Goal: Information Seeking & Learning: Find specific fact

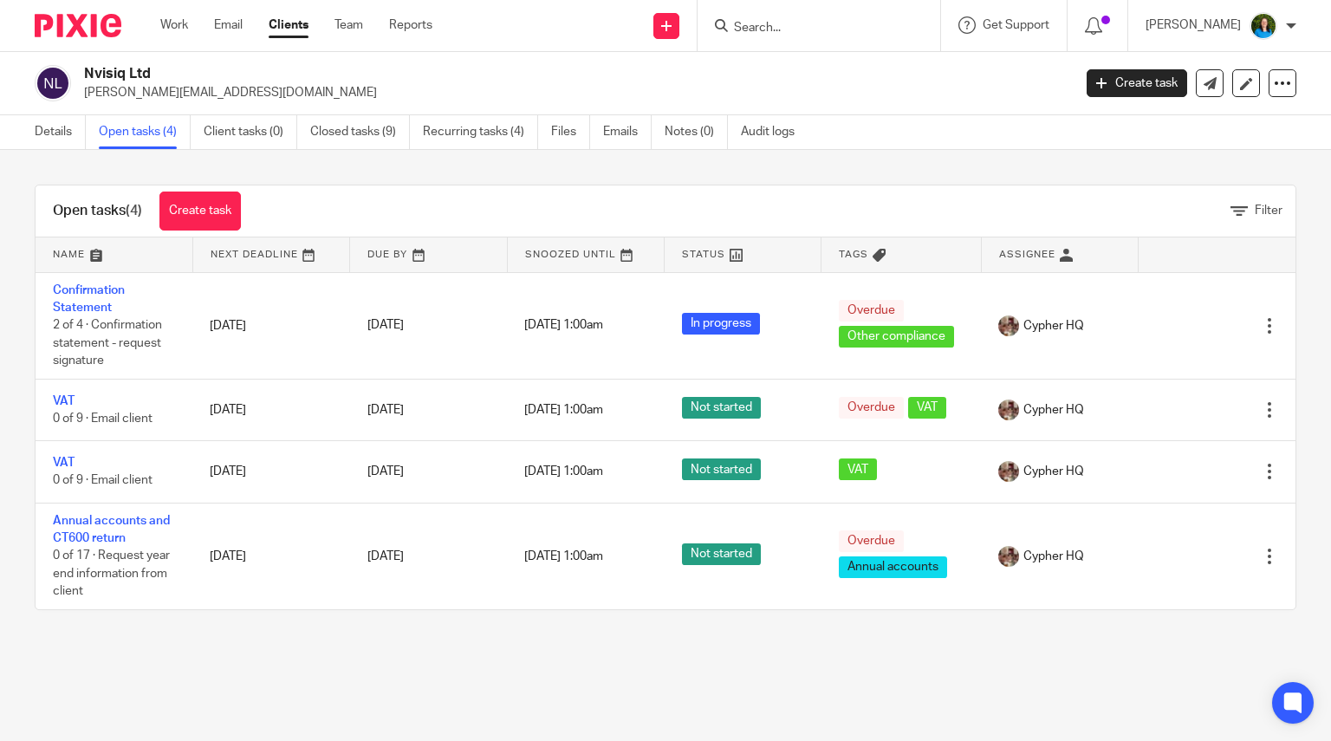
click at [788, 26] on input "Search" at bounding box center [810, 29] width 156 height 16
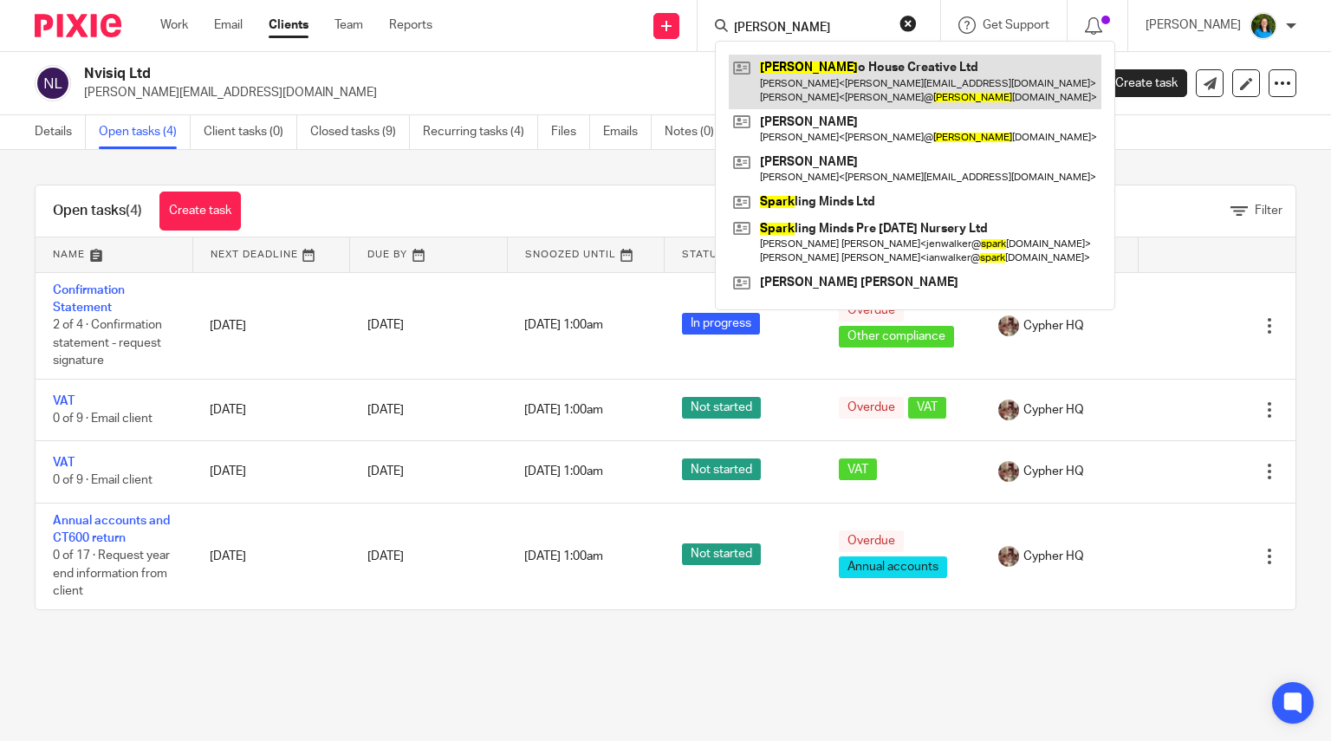
type input "[PERSON_NAME]"
click at [847, 81] on link at bounding box center [915, 82] width 373 height 54
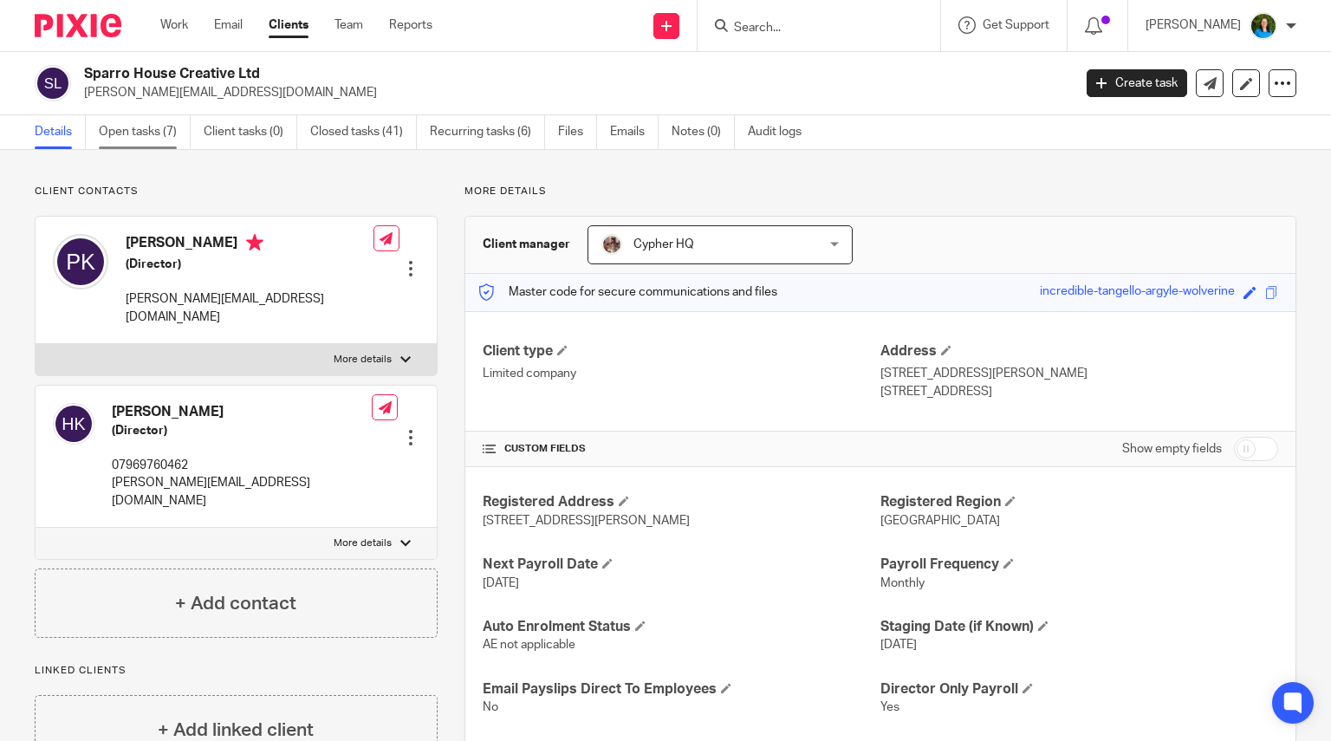
click at [139, 123] on link "Open tasks (7)" at bounding box center [145, 132] width 92 height 34
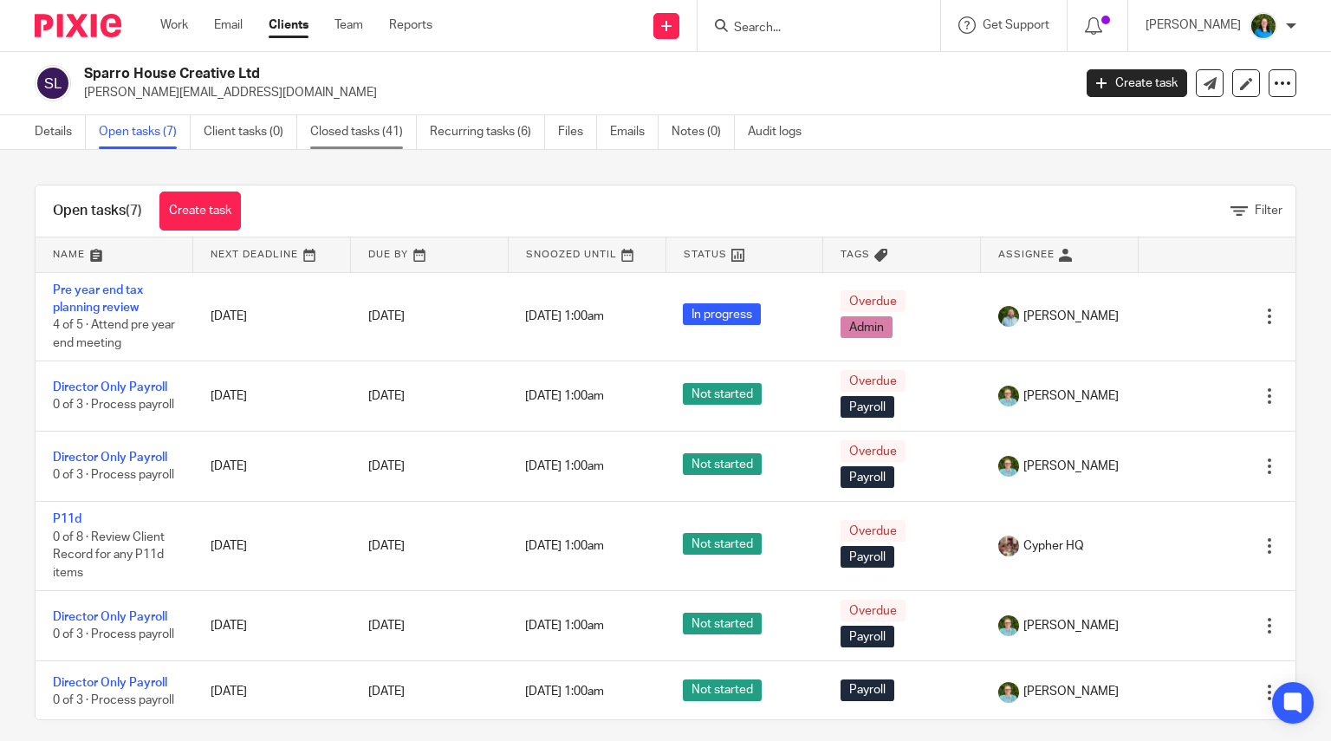
click at [368, 134] on link "Closed tasks (41)" at bounding box center [363, 132] width 107 height 34
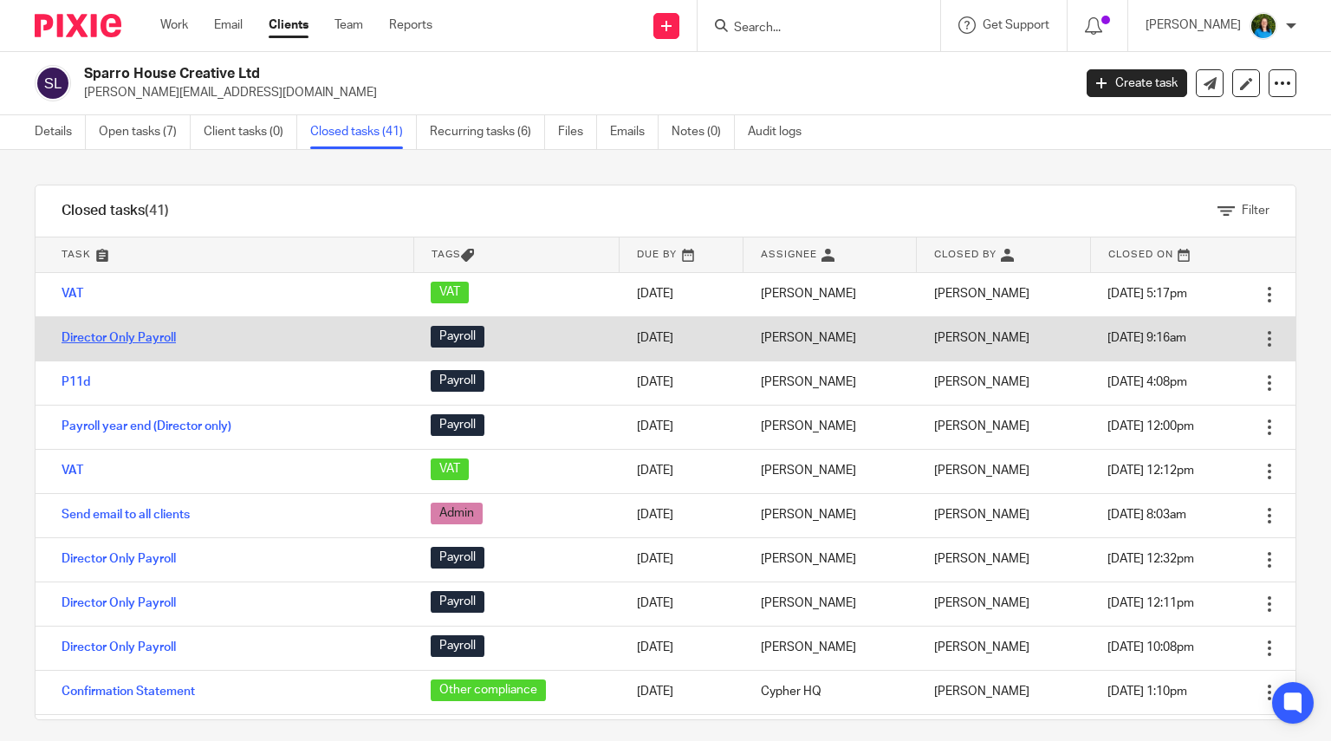
click at [154, 338] on link "Director Only Payroll" at bounding box center [119, 338] width 114 height 12
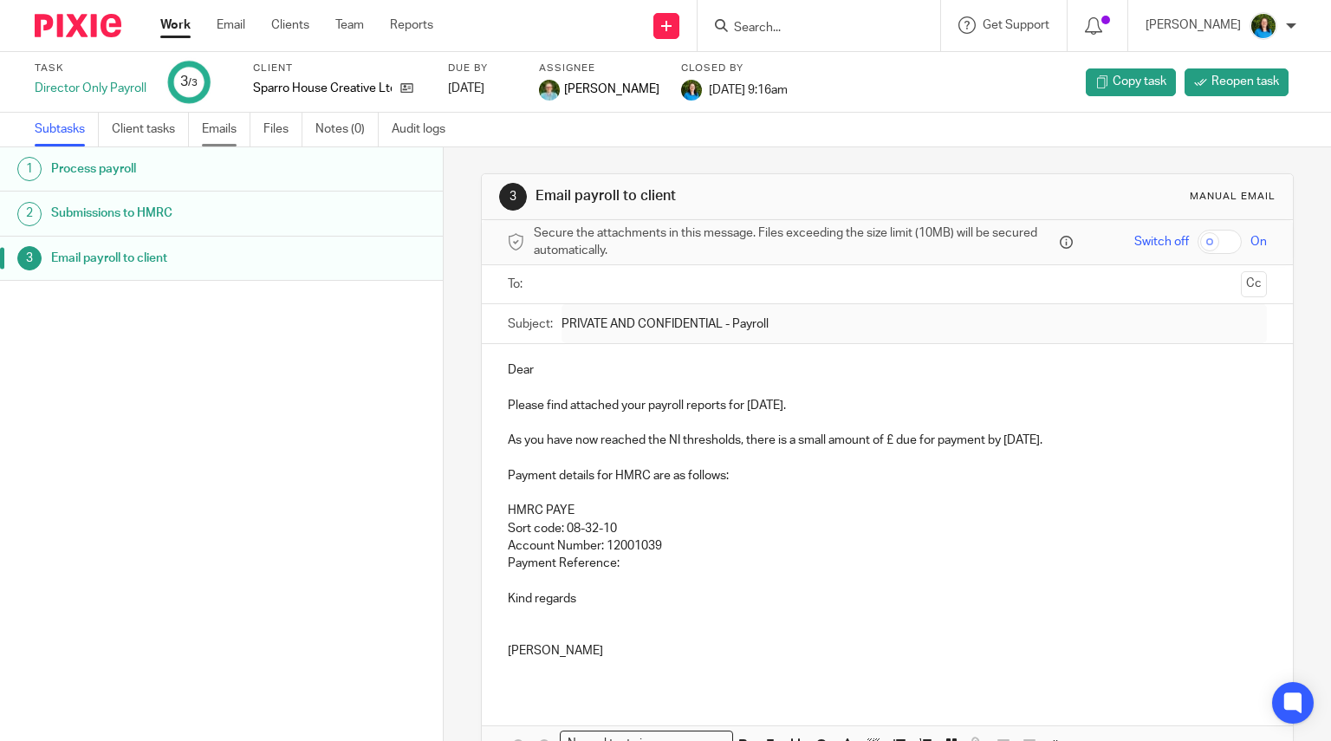
click at [214, 133] on link "Emails" at bounding box center [226, 130] width 49 height 34
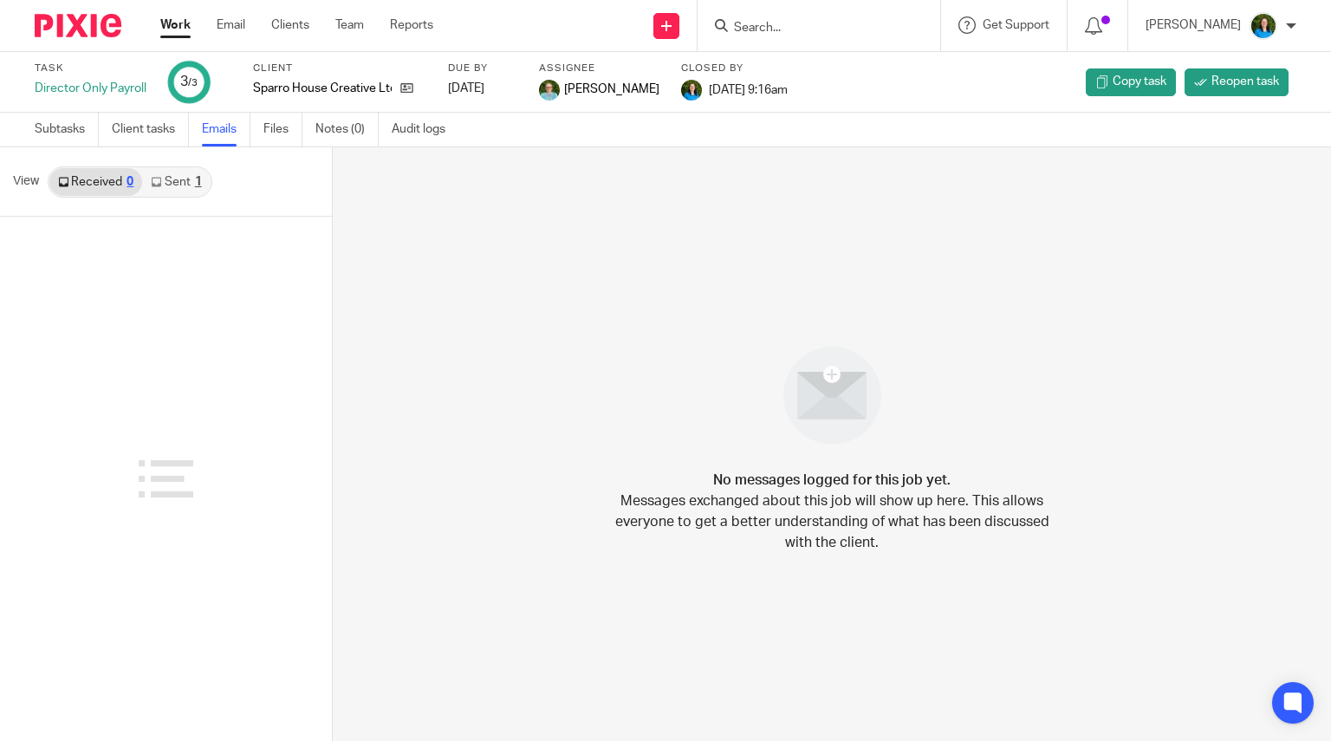
click at [178, 178] on link "Sent 1" at bounding box center [176, 182] width 68 height 28
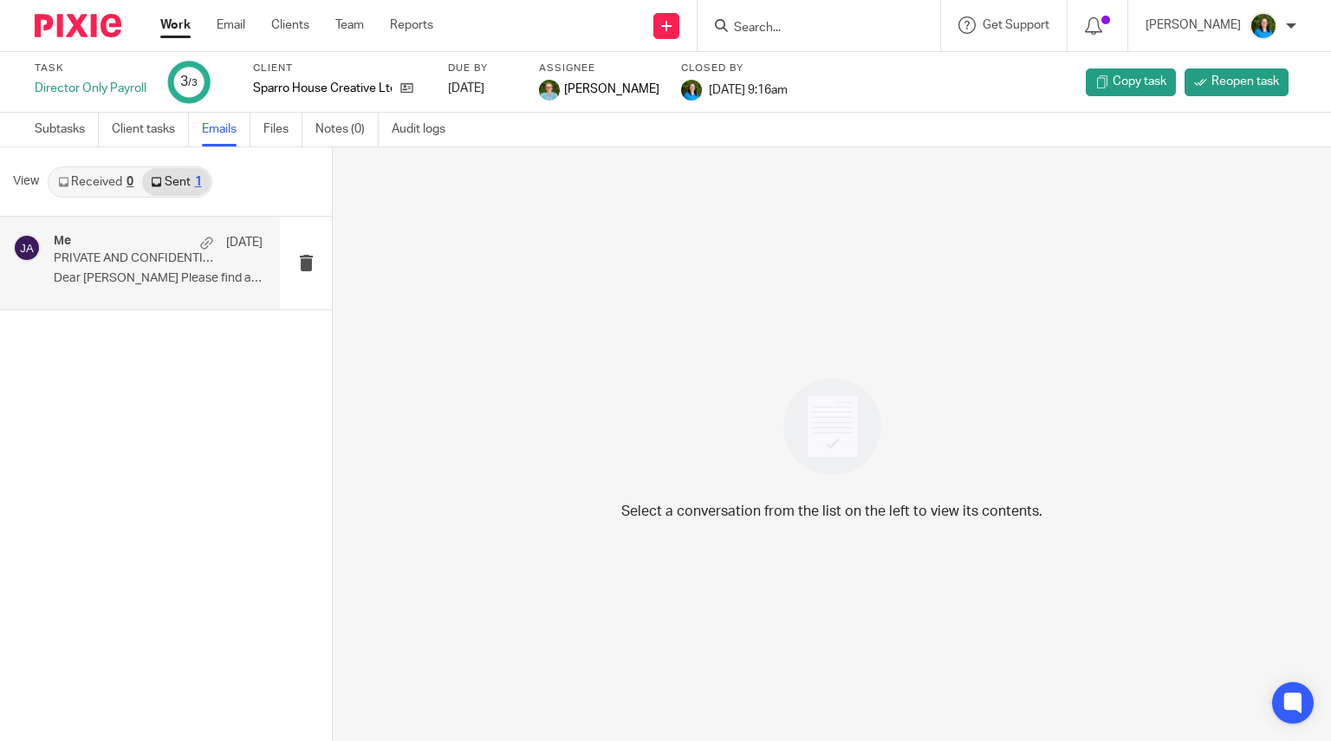
click at [151, 259] on p "PRIVATE AND CONFIDENTIAL - Payroll" at bounding box center [137, 258] width 167 height 15
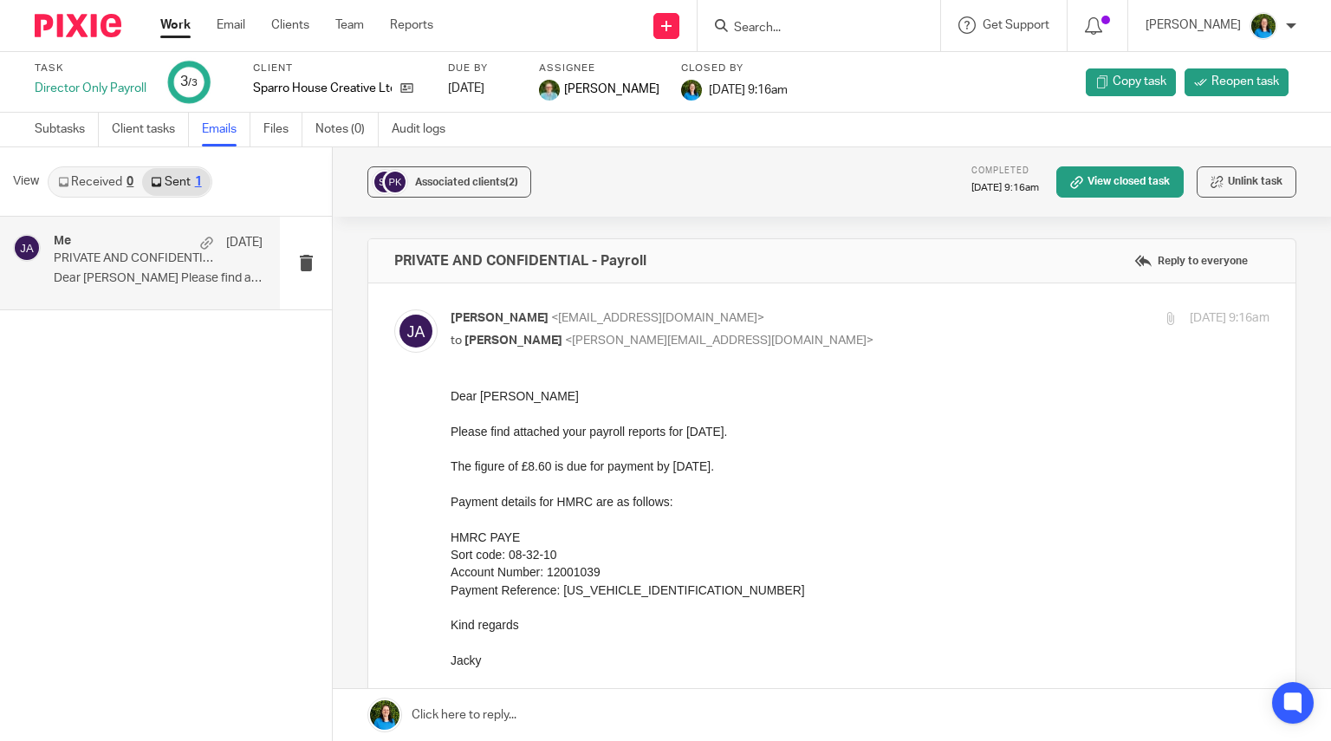
click at [777, 27] on input "Search" at bounding box center [810, 29] width 156 height 16
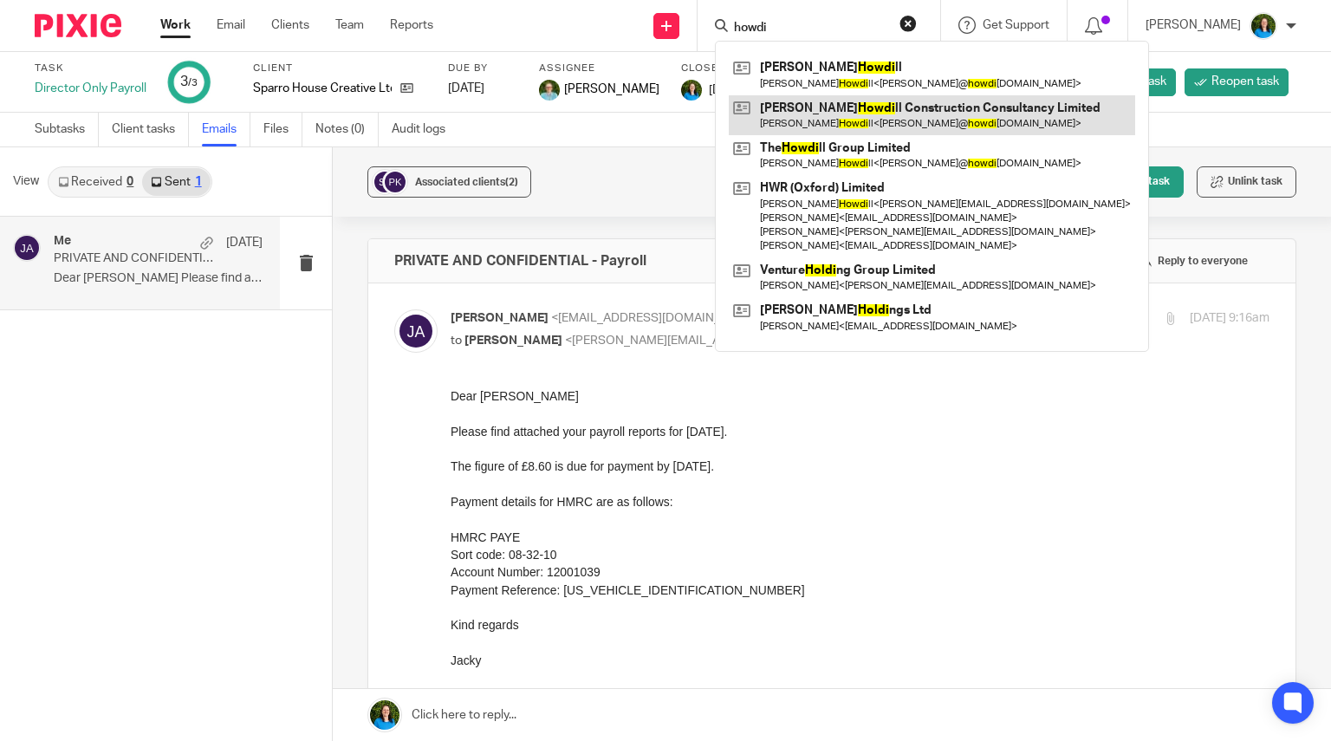
type input "howdi"
click at [847, 118] on link at bounding box center [932, 115] width 406 height 40
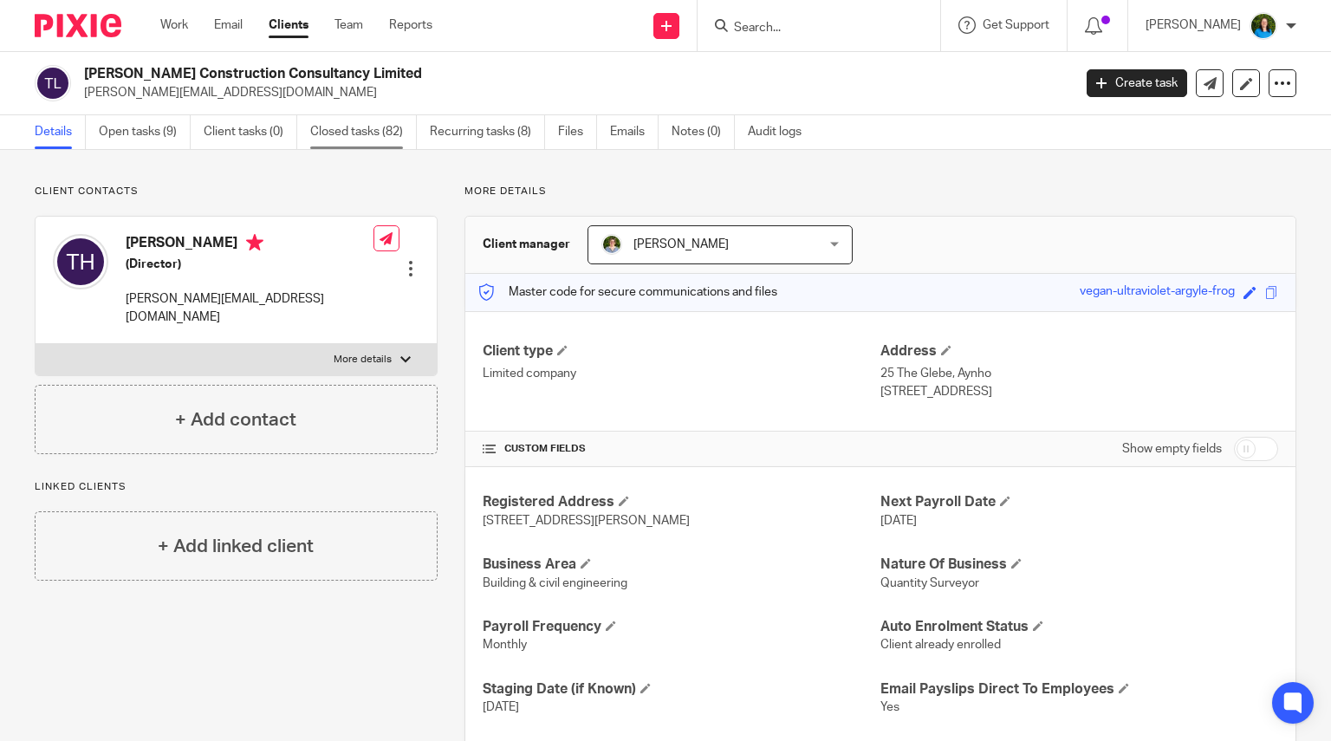
click at [360, 131] on link "Closed tasks (82)" at bounding box center [363, 132] width 107 height 34
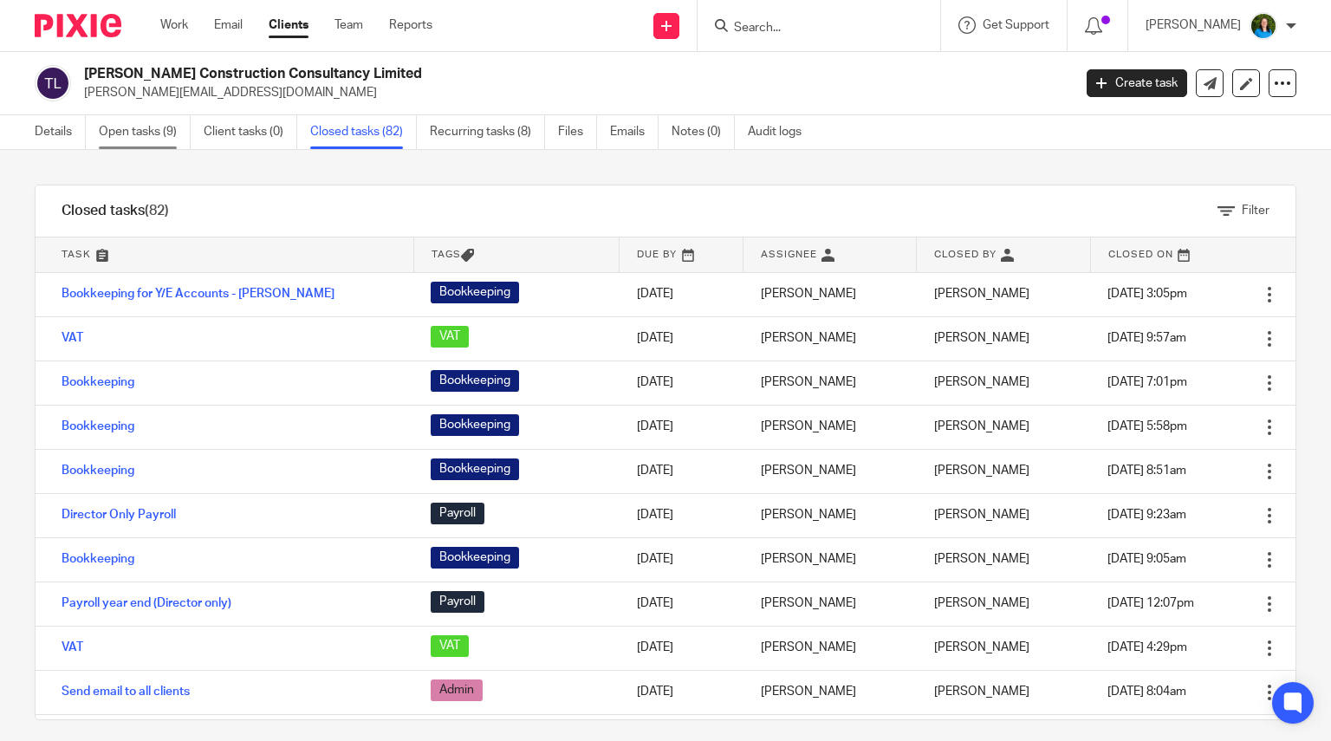
click at [159, 127] on link "Open tasks (9)" at bounding box center [145, 132] width 92 height 34
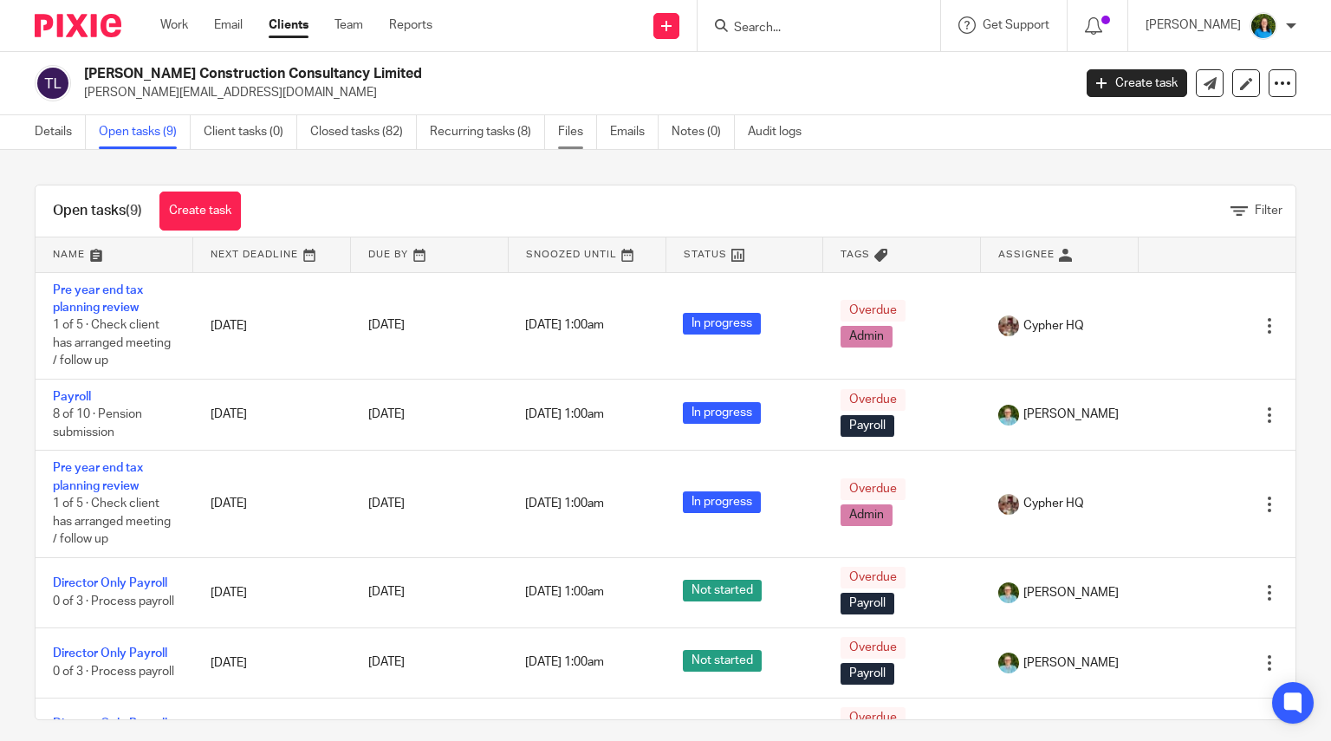
click at [574, 133] on link "Files" at bounding box center [577, 132] width 39 height 34
click at [634, 130] on link "Emails" at bounding box center [634, 132] width 49 height 34
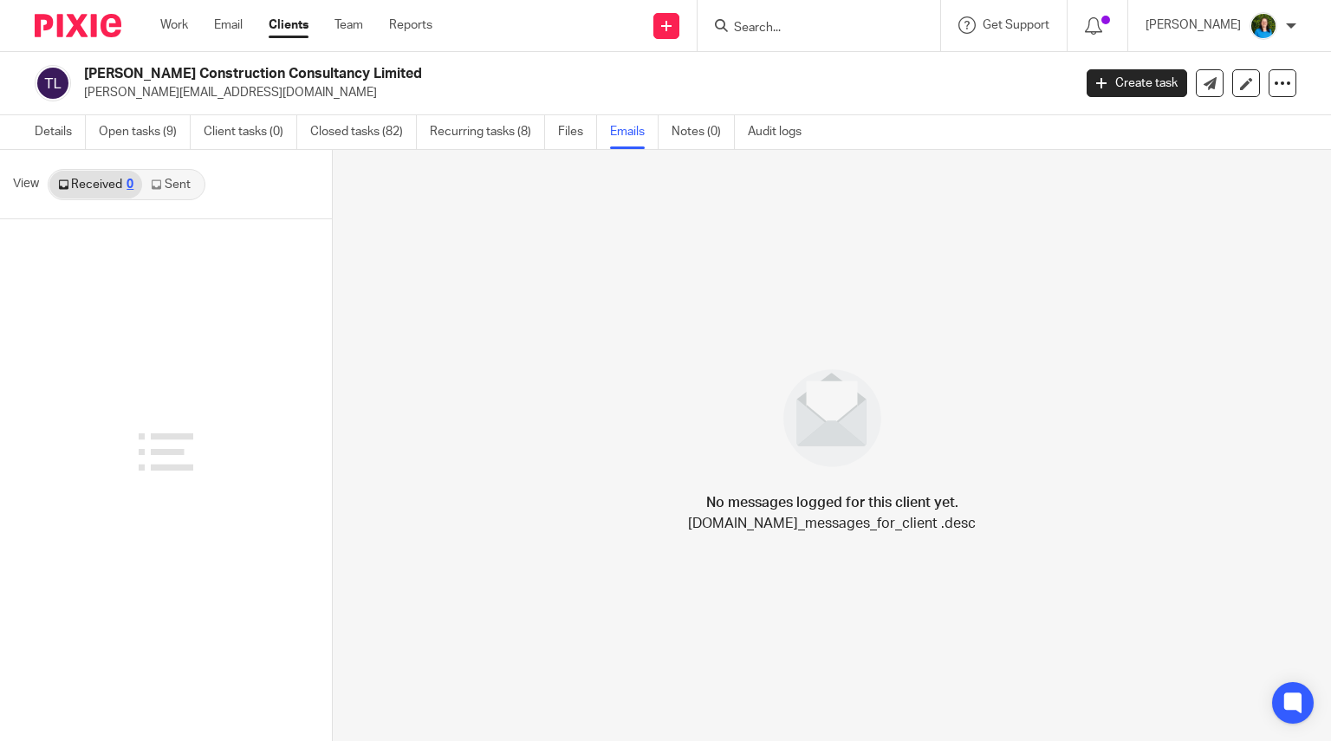
click at [172, 185] on link "Sent" at bounding box center [172, 185] width 61 height 28
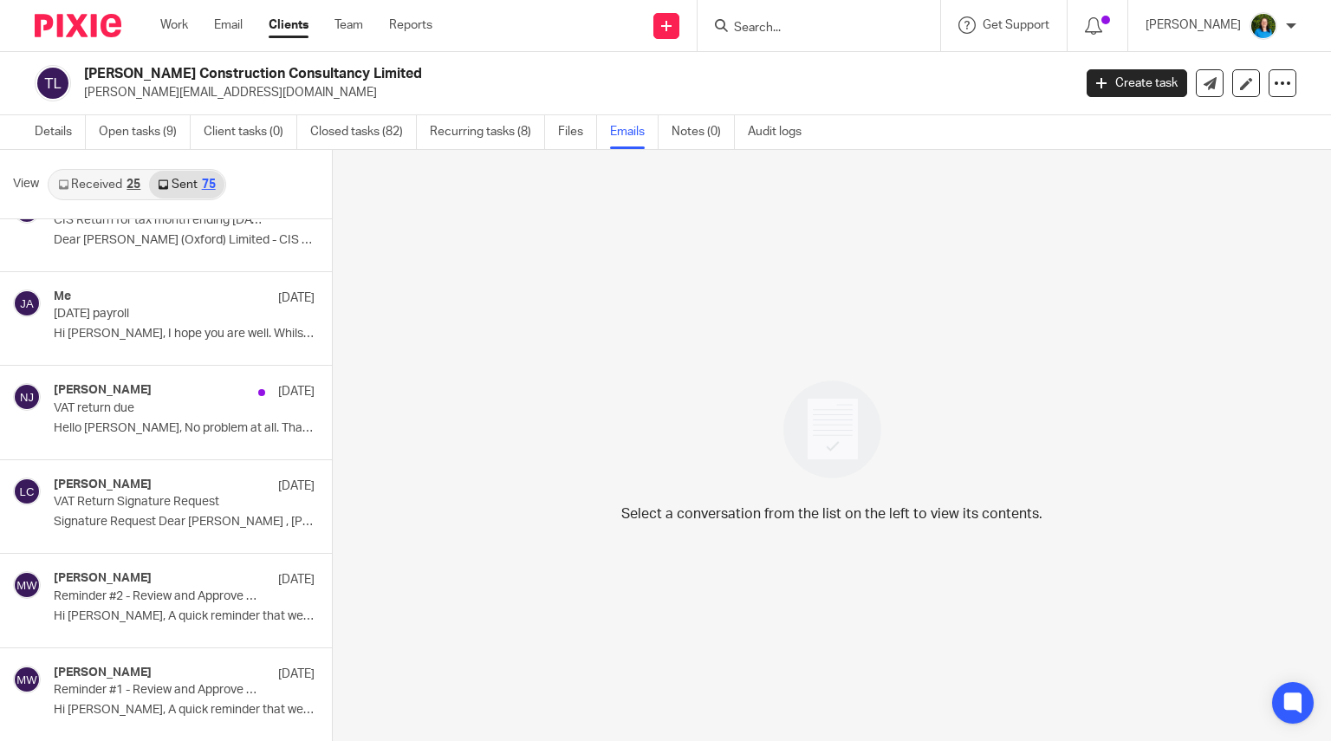
scroll to position [260, 0]
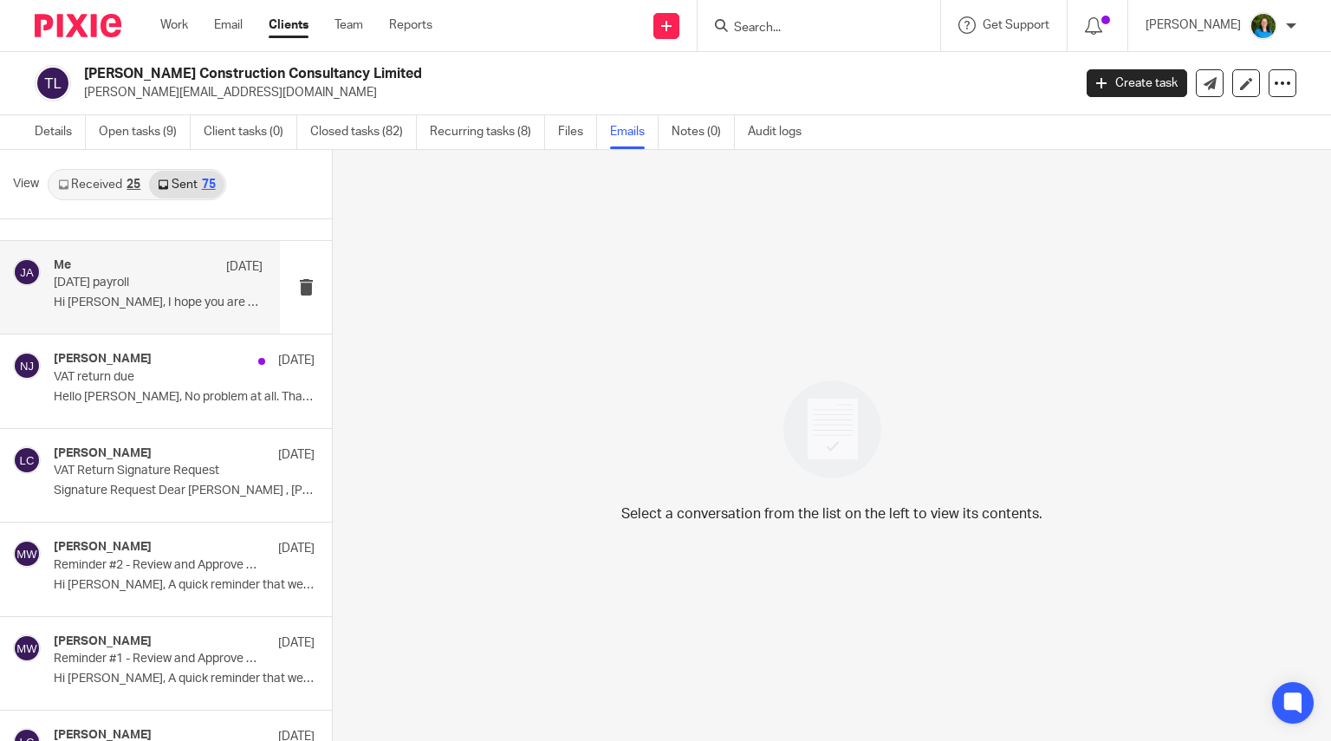
click at [164, 301] on p "Hi Tom, I hope you are well. Whilst..." at bounding box center [158, 303] width 209 height 15
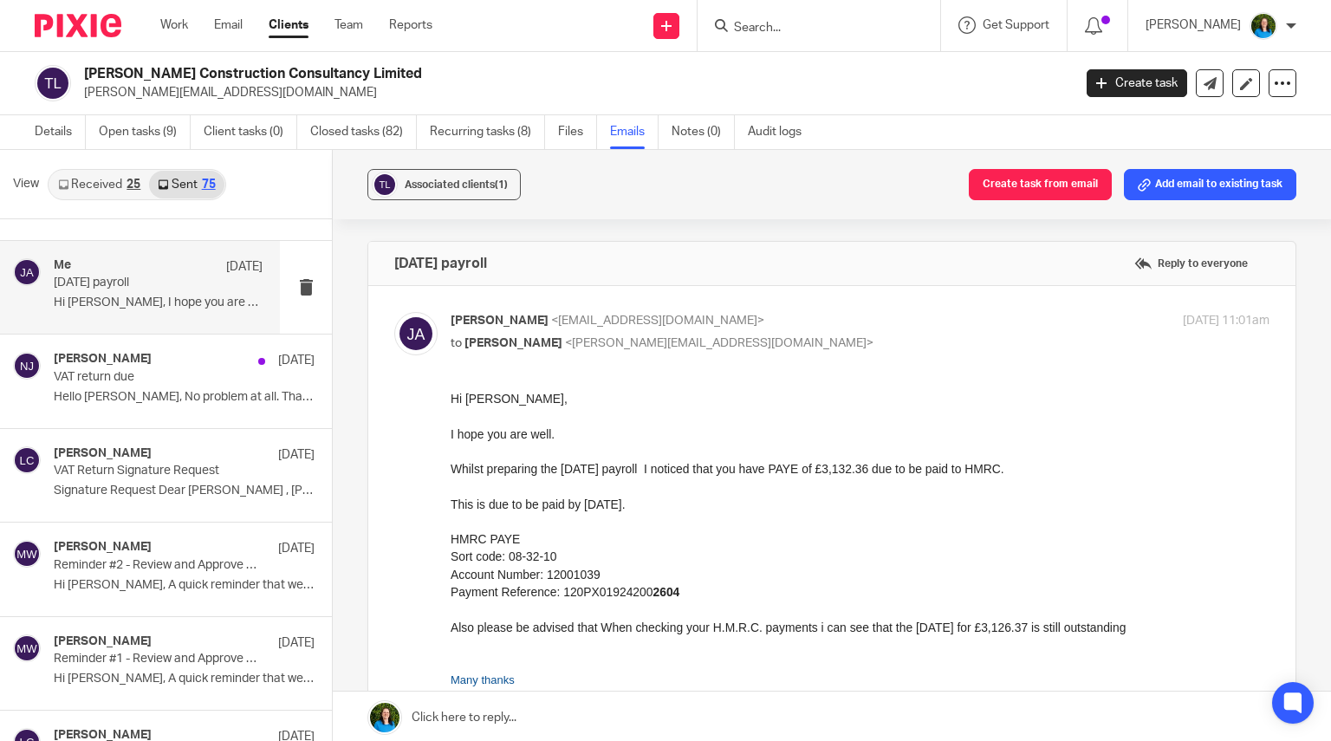
scroll to position [87, 0]
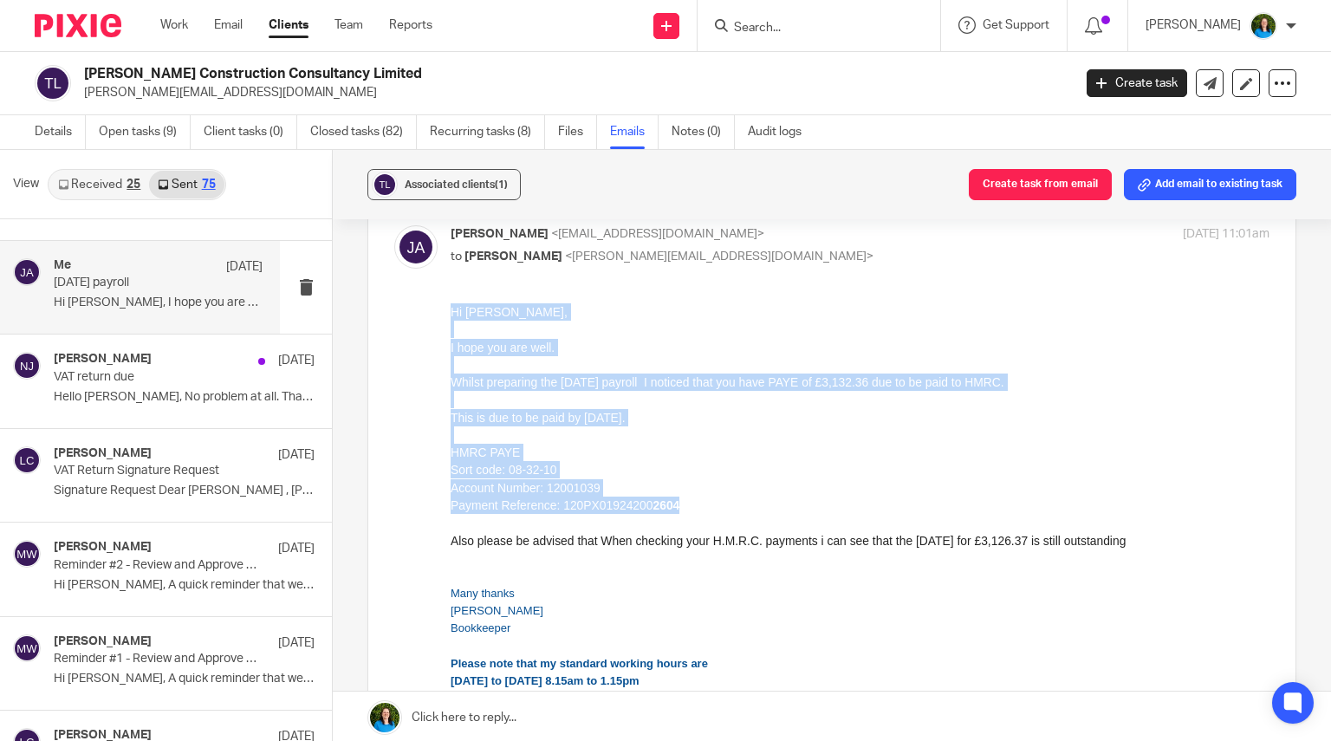
drag, startPoint x: 466, startPoint y: 309, endPoint x: 1113, endPoint y: 497, distance: 673.3
click at [1113, 497] on div "Hi Tom, I hope you are well. Whilst preparing the July 2025 payroll I noticed t…" at bounding box center [860, 434] width 819 height 263
drag, startPoint x: 653, startPoint y: 486, endPoint x: 646, endPoint y: 482, distance: 8.9
click at [653, 484] on p "Account Number: 12001039" at bounding box center [860, 487] width 819 height 17
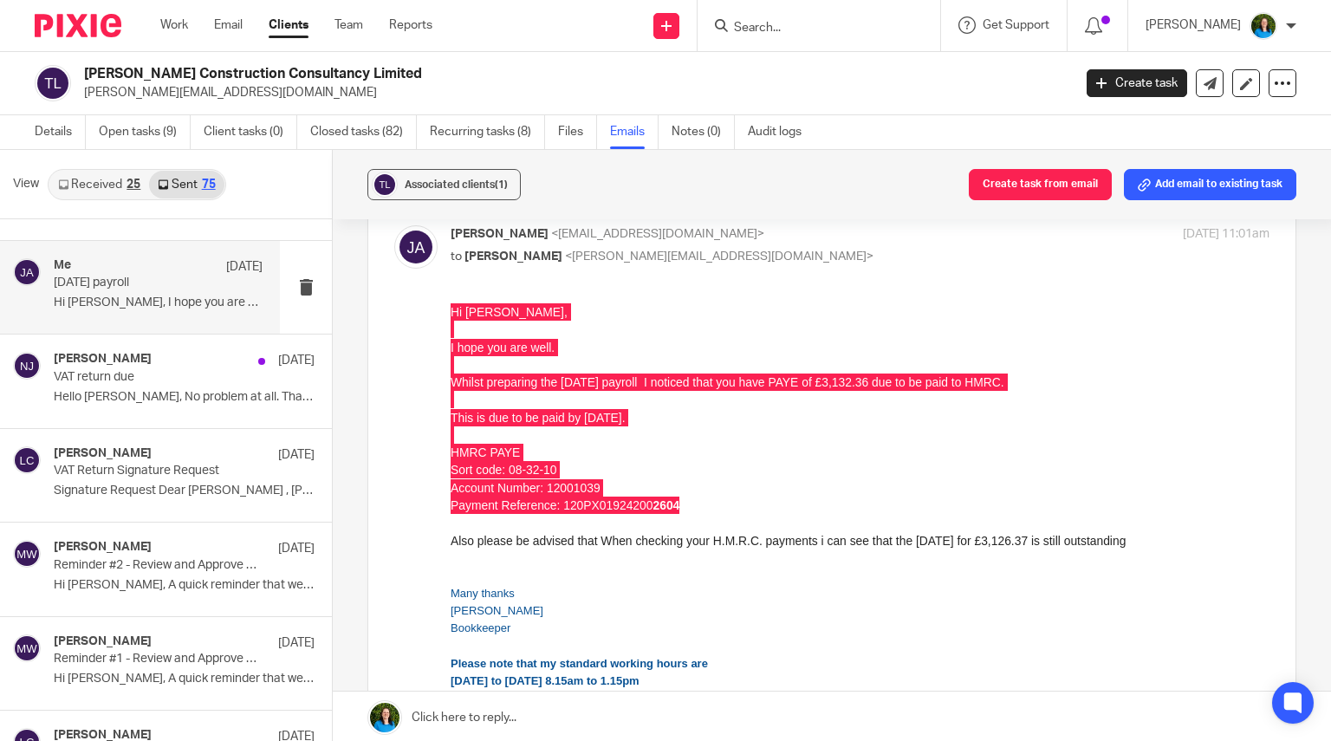
drag, startPoint x: 898, startPoint y: 612, endPoint x: 698, endPoint y: 325, distance: 349.8
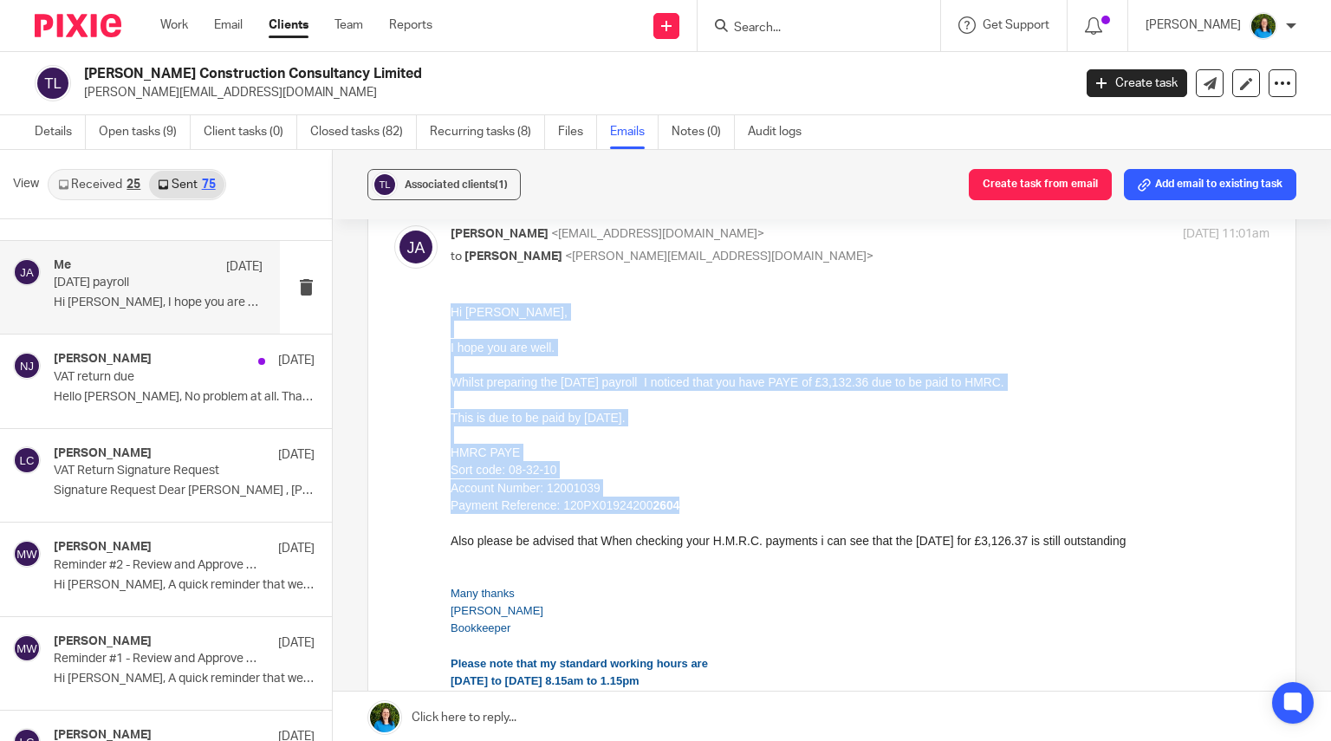
drag, startPoint x: 726, startPoint y: 431, endPoint x: 659, endPoint y: 432, distance: 66.7
click at [726, 432] on div at bounding box center [860, 434] width 819 height 17
click at [606, 419] on div "This is due to be paid by 22nd August 2025." at bounding box center [860, 417] width 819 height 17
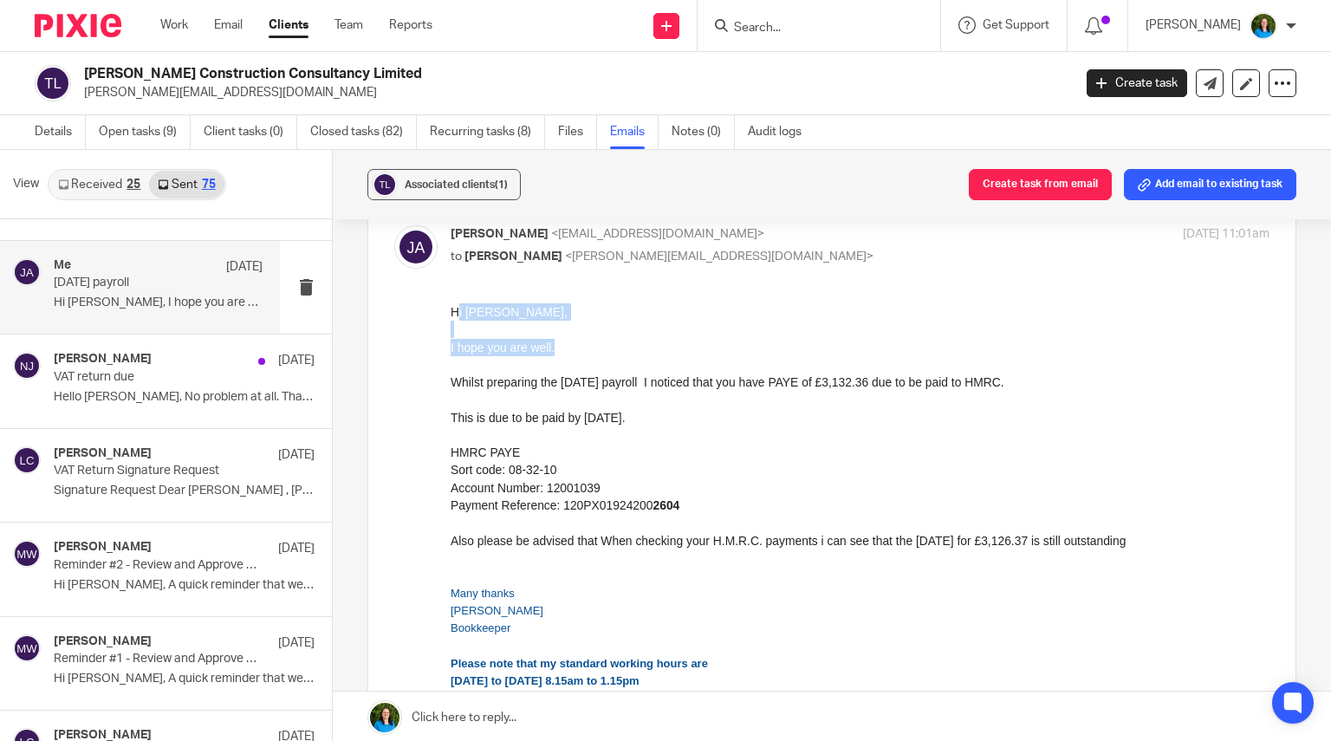
drag, startPoint x: 515, startPoint y: 309, endPoint x: 593, endPoint y: 337, distance: 83.1
click at [661, 339] on div "Hi Tom, I hope you are well. Whilst preparing the July 2025 payroll I noticed t…" at bounding box center [860, 434] width 819 height 263
click at [462, 347] on div "I hope you are well." at bounding box center [860, 347] width 819 height 17
drag, startPoint x: 894, startPoint y: 613, endPoint x: 540, endPoint y: 331, distance: 452.7
drag, startPoint x: 898, startPoint y: 616, endPoint x: 538, endPoint y: 332, distance: 458.4
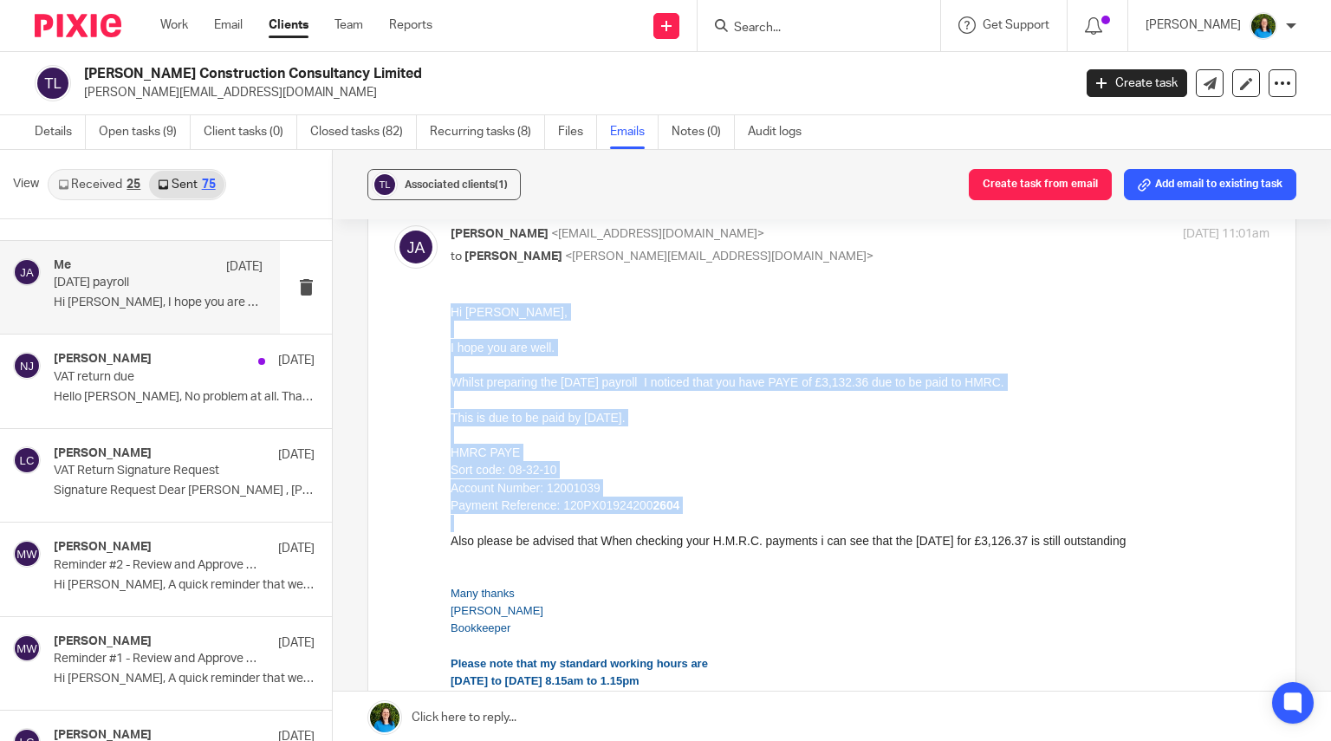
drag, startPoint x: 451, startPoint y: 312, endPoint x: 1137, endPoint y: 553, distance: 727.4
click at [1137, 553] on div "Hi Tom, I hope you are well. Whilst preparing the July 2025 payroll I noticed t…" at bounding box center [860, 434] width 819 height 263
copy div "Hi Tom, I hope you are well. Whilst preparing the July 2025 payroll I noticed t…"
click at [607, 447] on p "HMRC PAYE" at bounding box center [860, 452] width 819 height 17
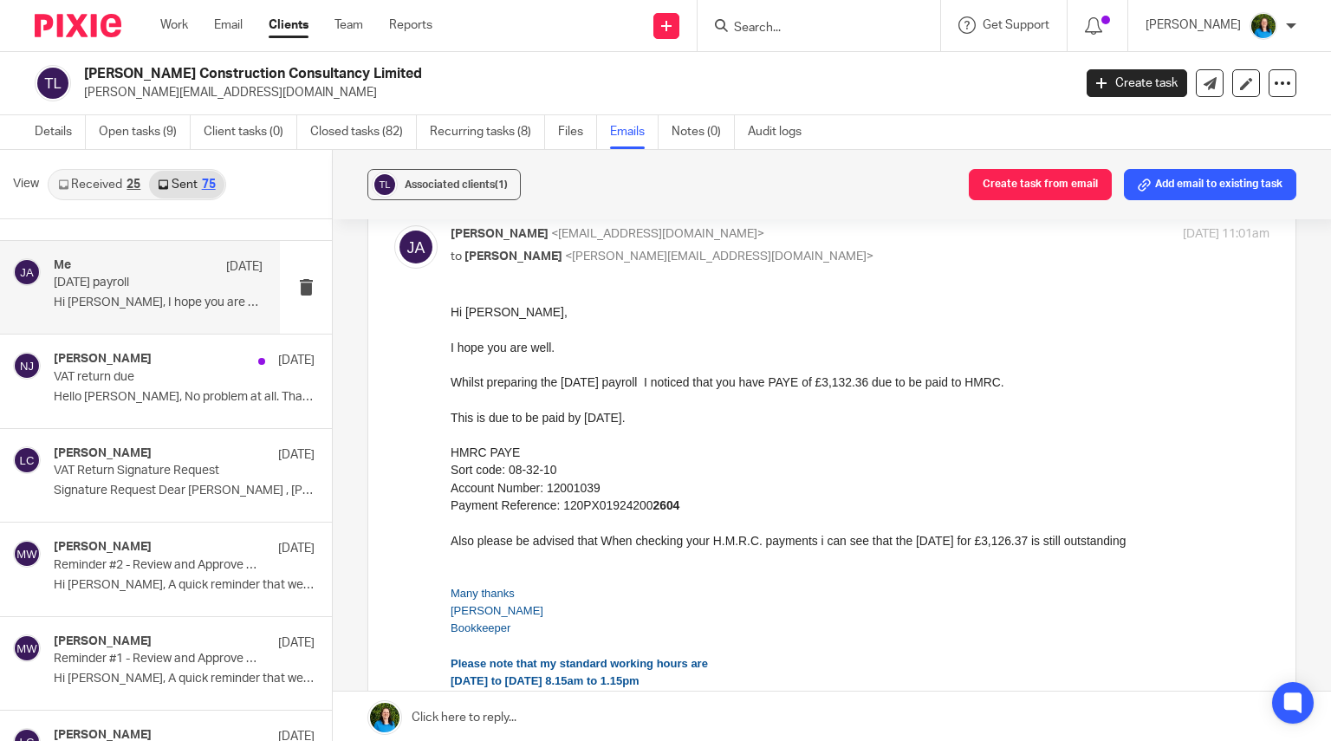
click at [772, 23] on input "Search" at bounding box center [810, 29] width 156 height 16
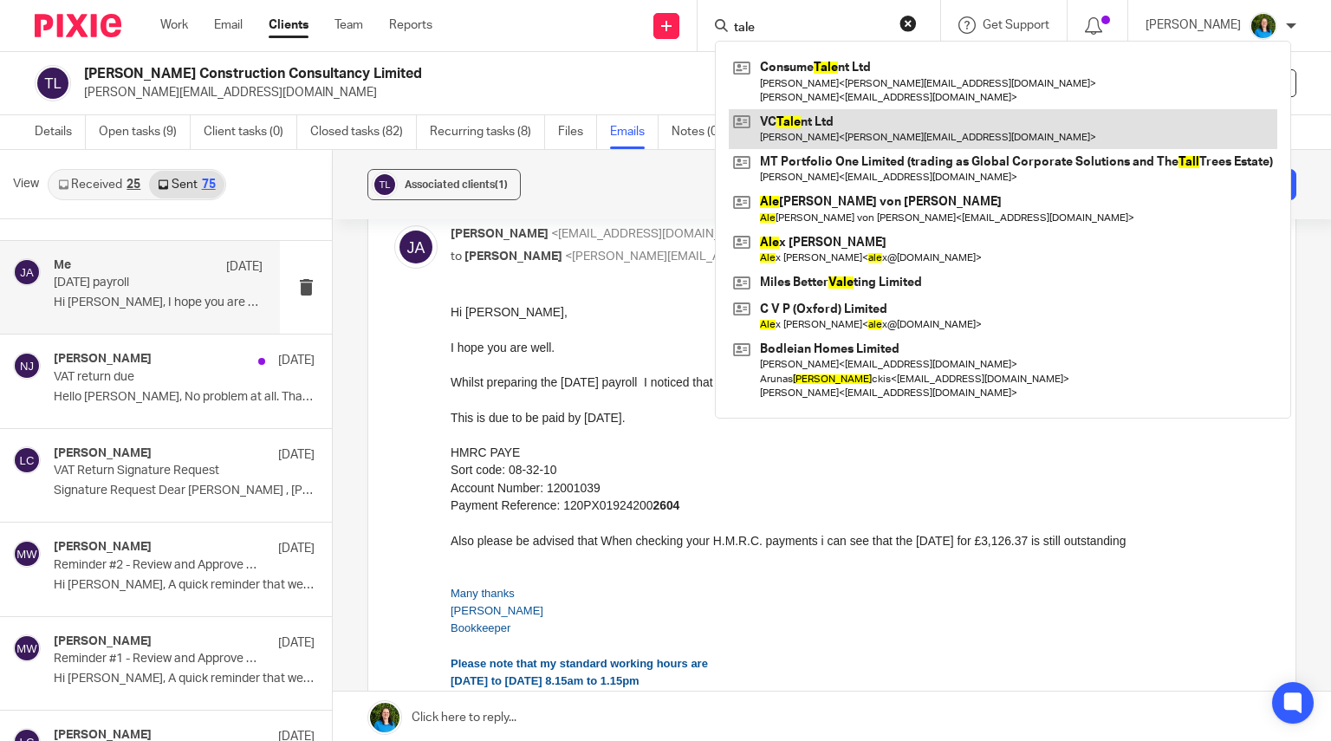
type input "tale"
click at [813, 121] on link at bounding box center [1003, 129] width 549 height 40
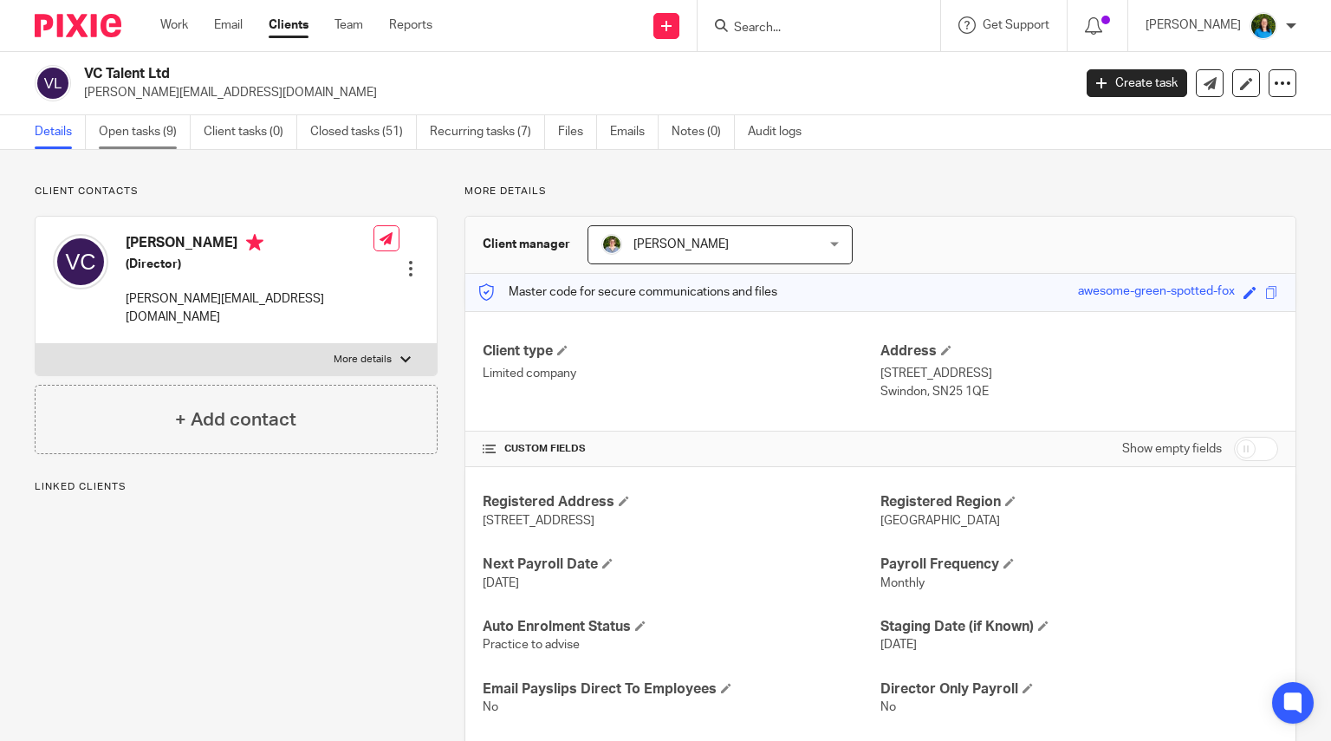
click at [137, 130] on link "Open tasks (9)" at bounding box center [145, 132] width 92 height 34
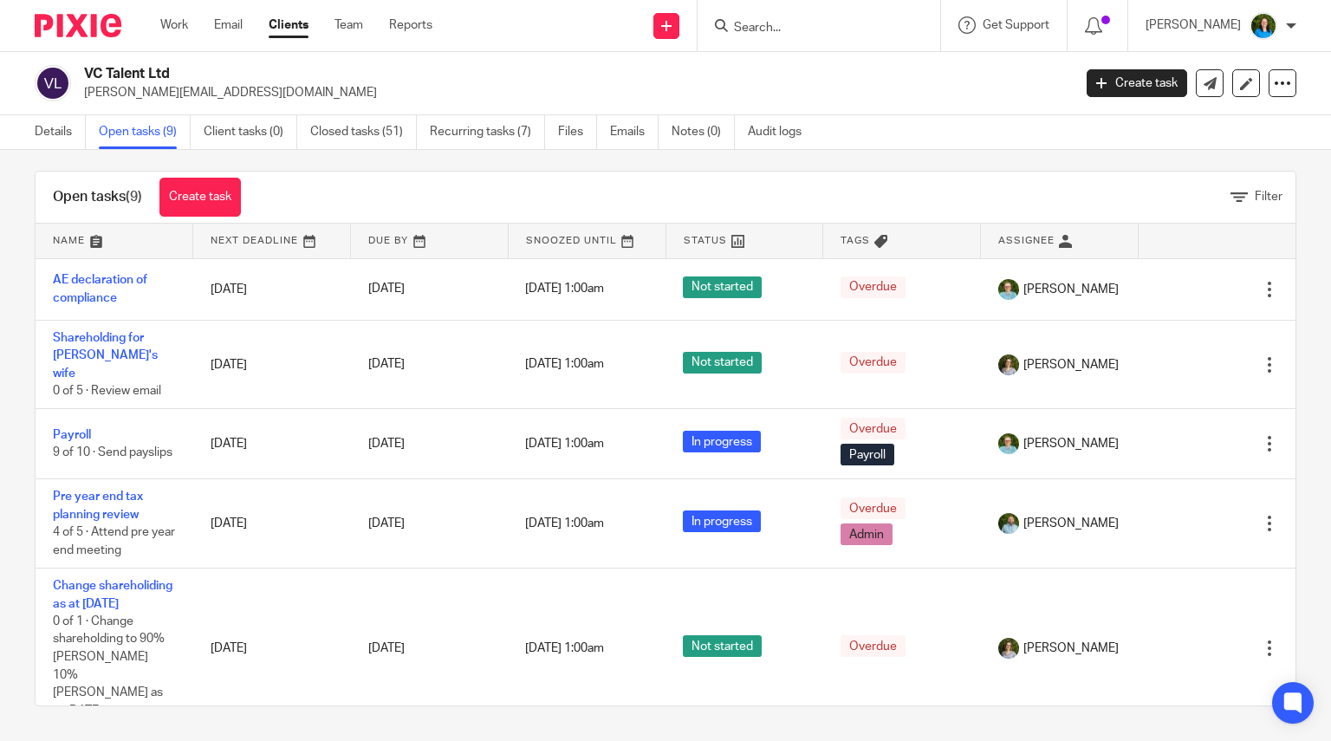
click at [803, 21] on input "Search" at bounding box center [810, 29] width 156 height 16
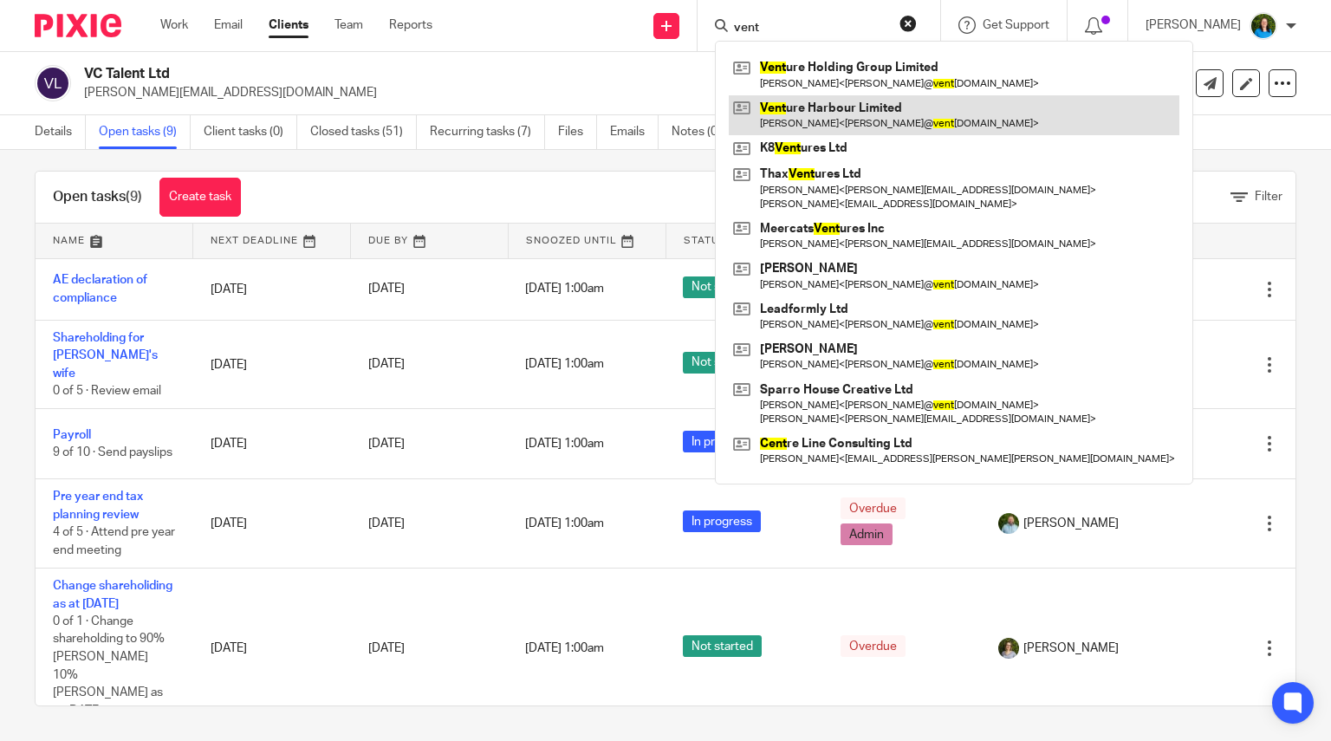
type input "vent"
click at [843, 115] on link at bounding box center [954, 115] width 451 height 40
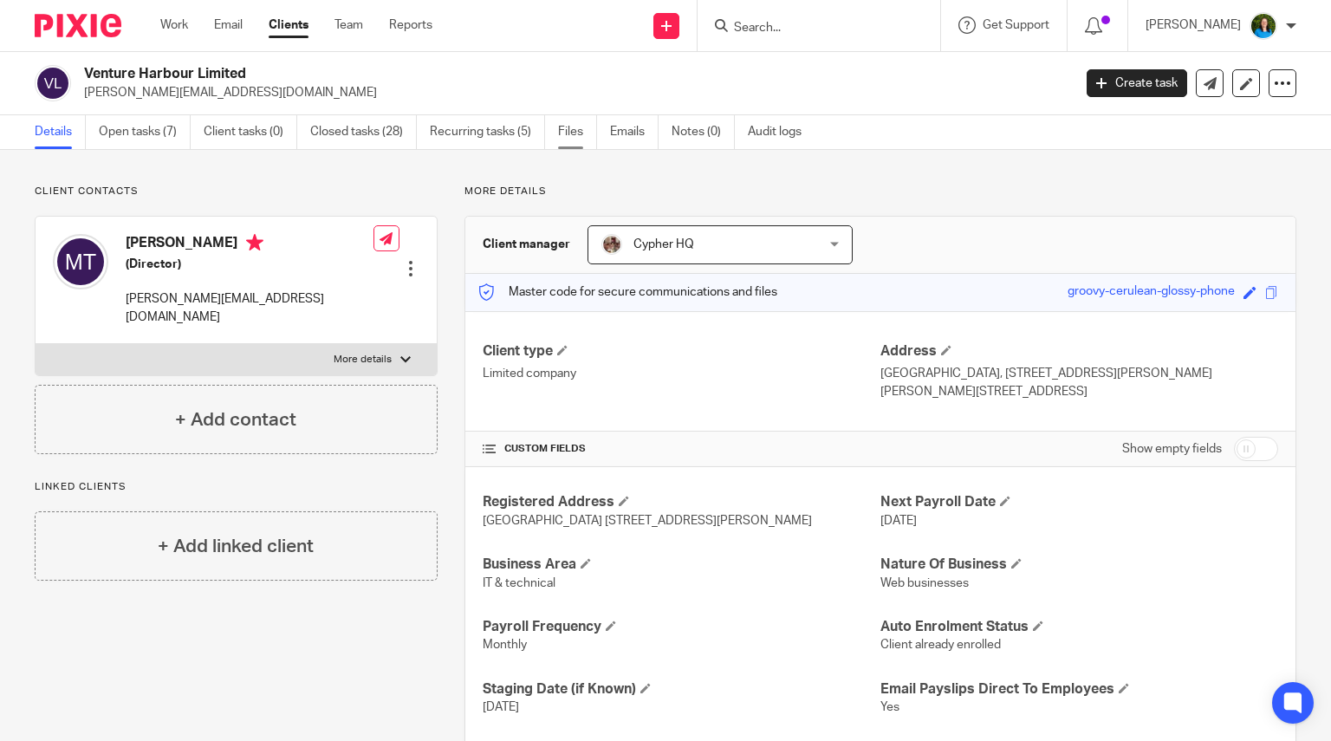
click at [588, 124] on link "Files" at bounding box center [577, 132] width 39 height 34
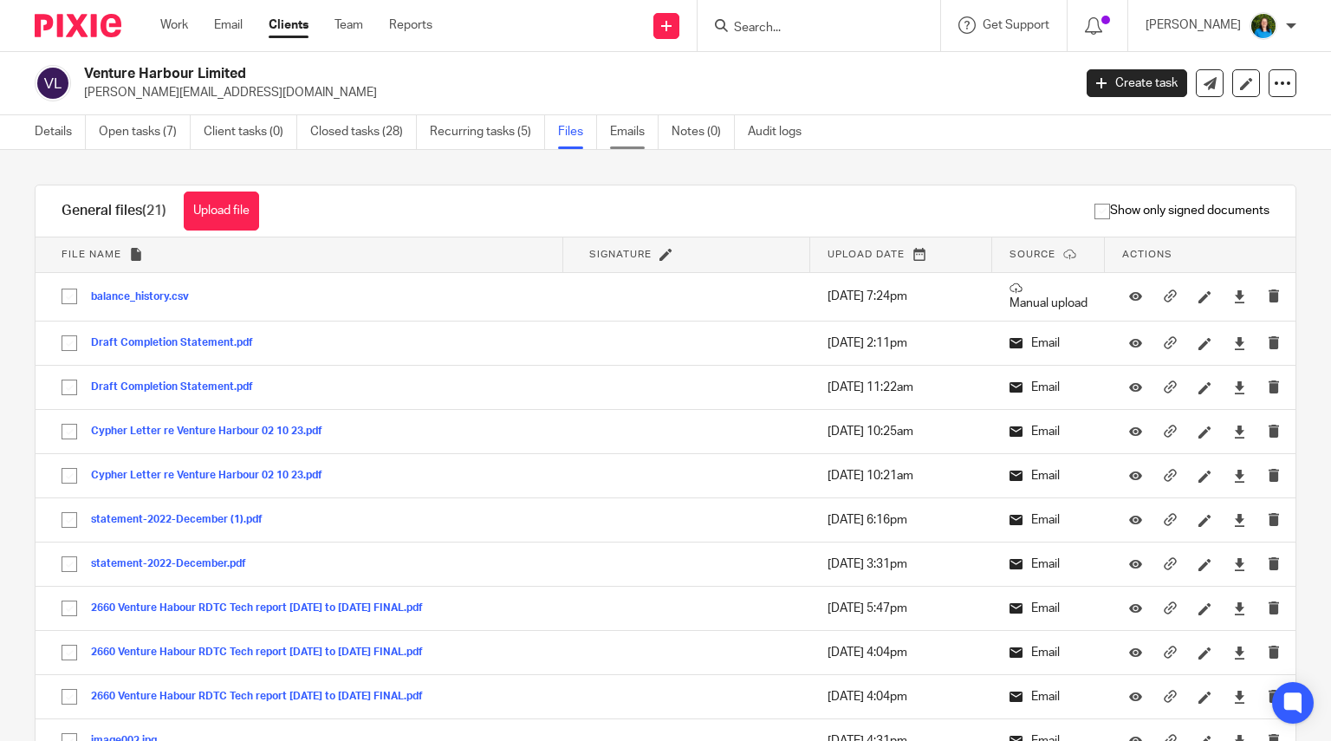
click at [637, 134] on link "Emails" at bounding box center [634, 132] width 49 height 34
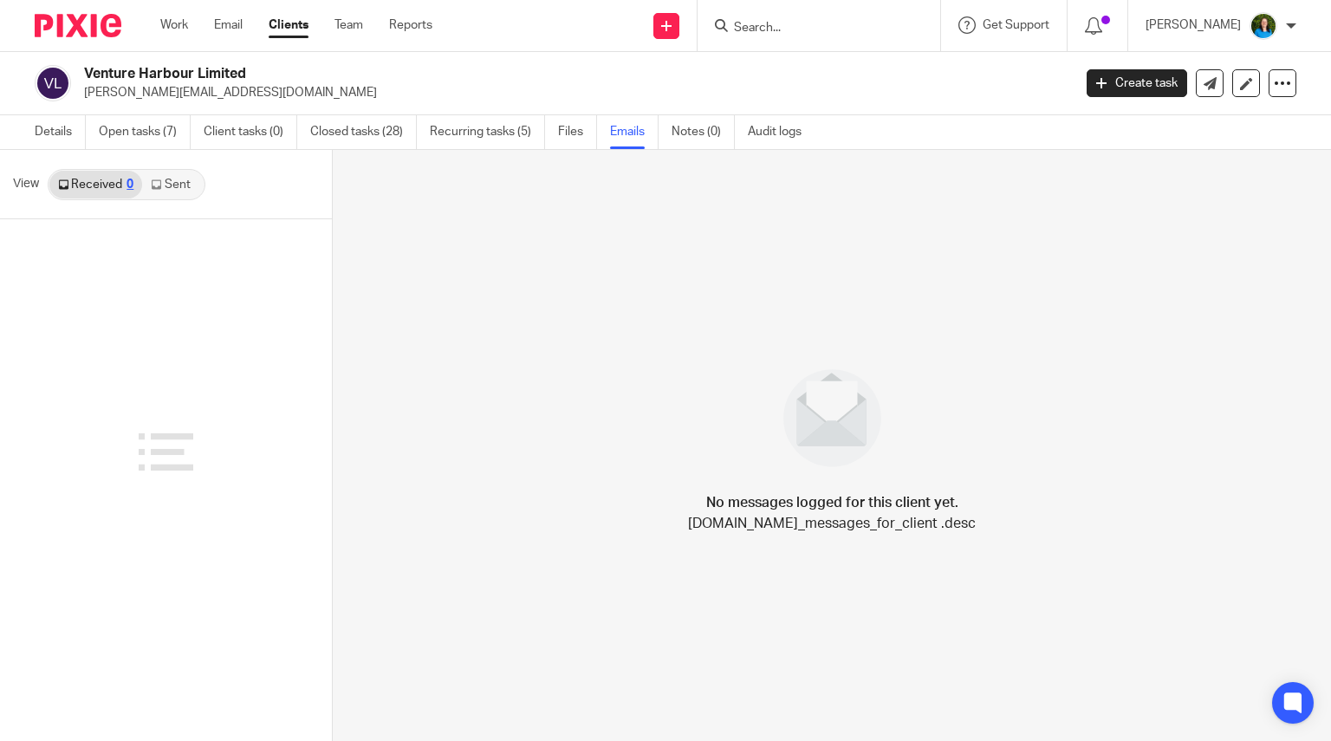
click at [185, 177] on link "Sent" at bounding box center [172, 185] width 61 height 28
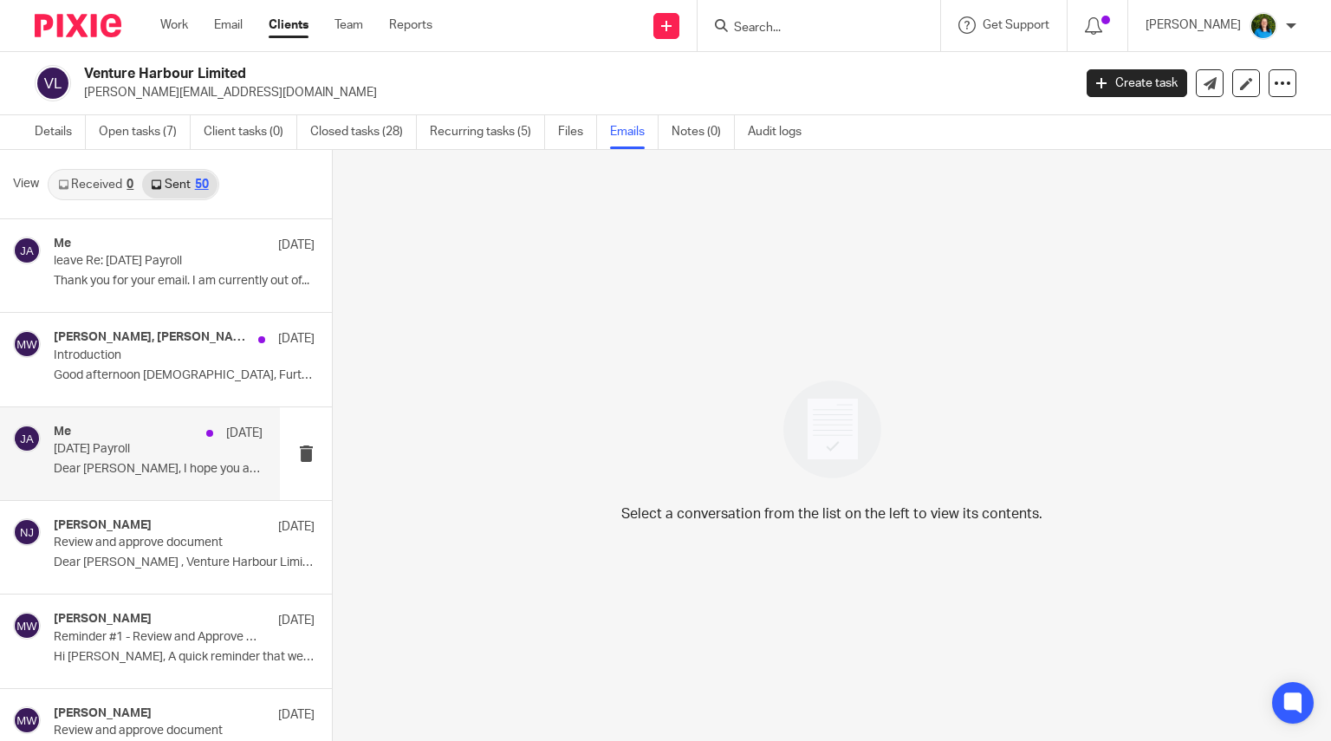
click at [140, 461] on div "Me [DATE] [DATE] Payroll Dear [PERSON_NAME], I hope you are well. ..." at bounding box center [158, 454] width 209 height 58
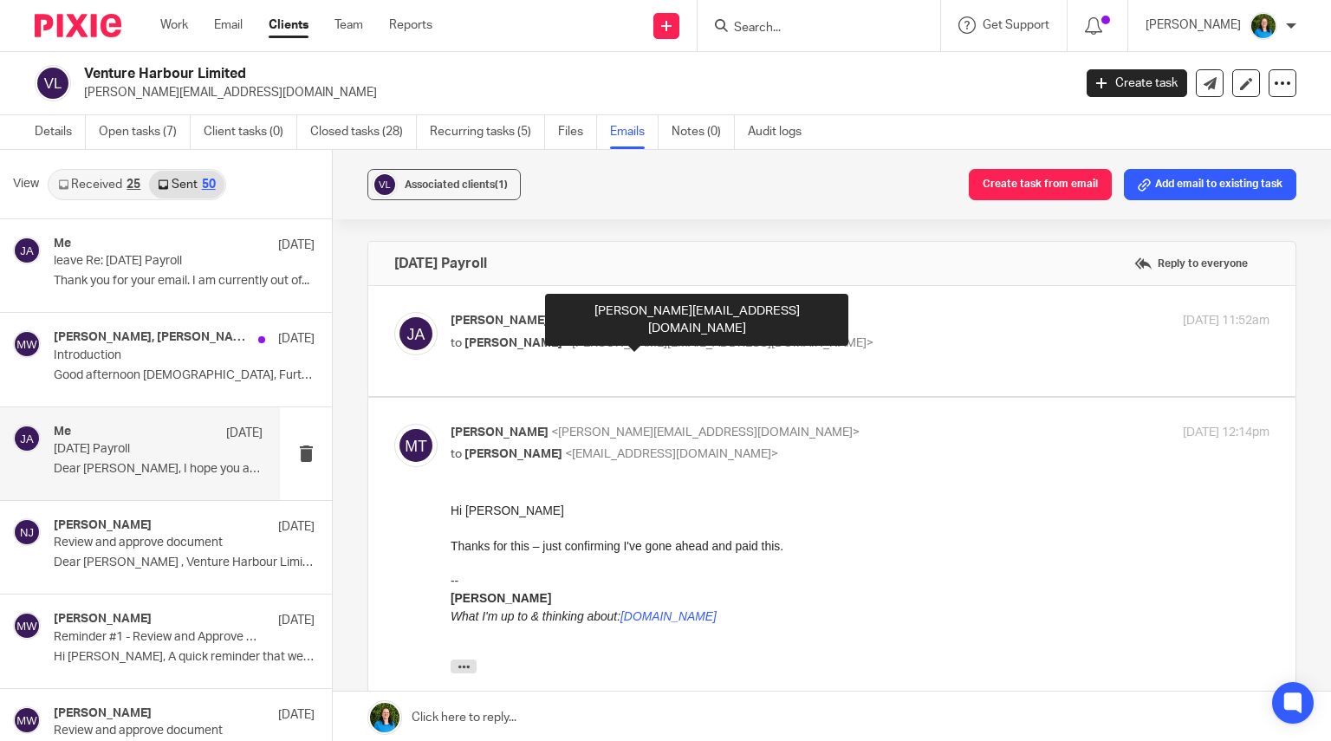
click at [588, 347] on span "<[PERSON_NAME][EMAIL_ADDRESS][DOMAIN_NAME]>" at bounding box center [719, 343] width 309 height 12
checkbox input "true"
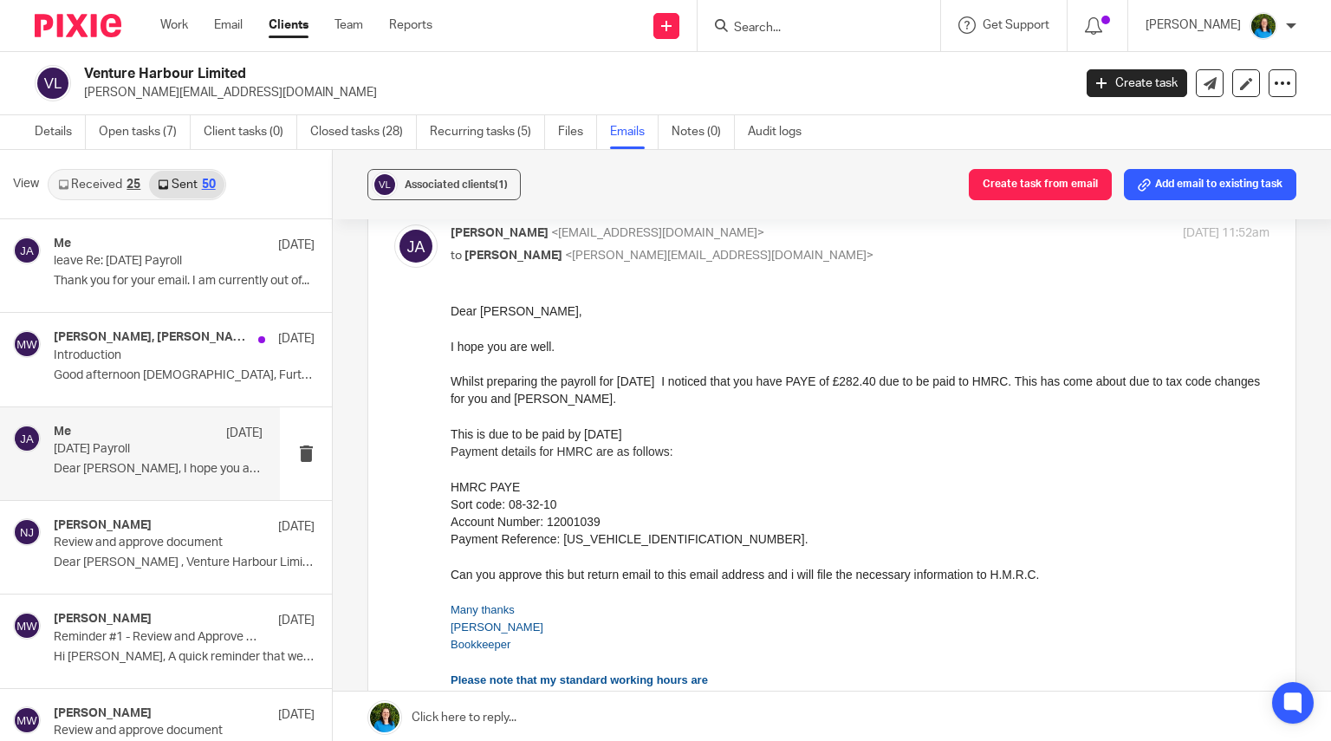
scroll to position [87, 0]
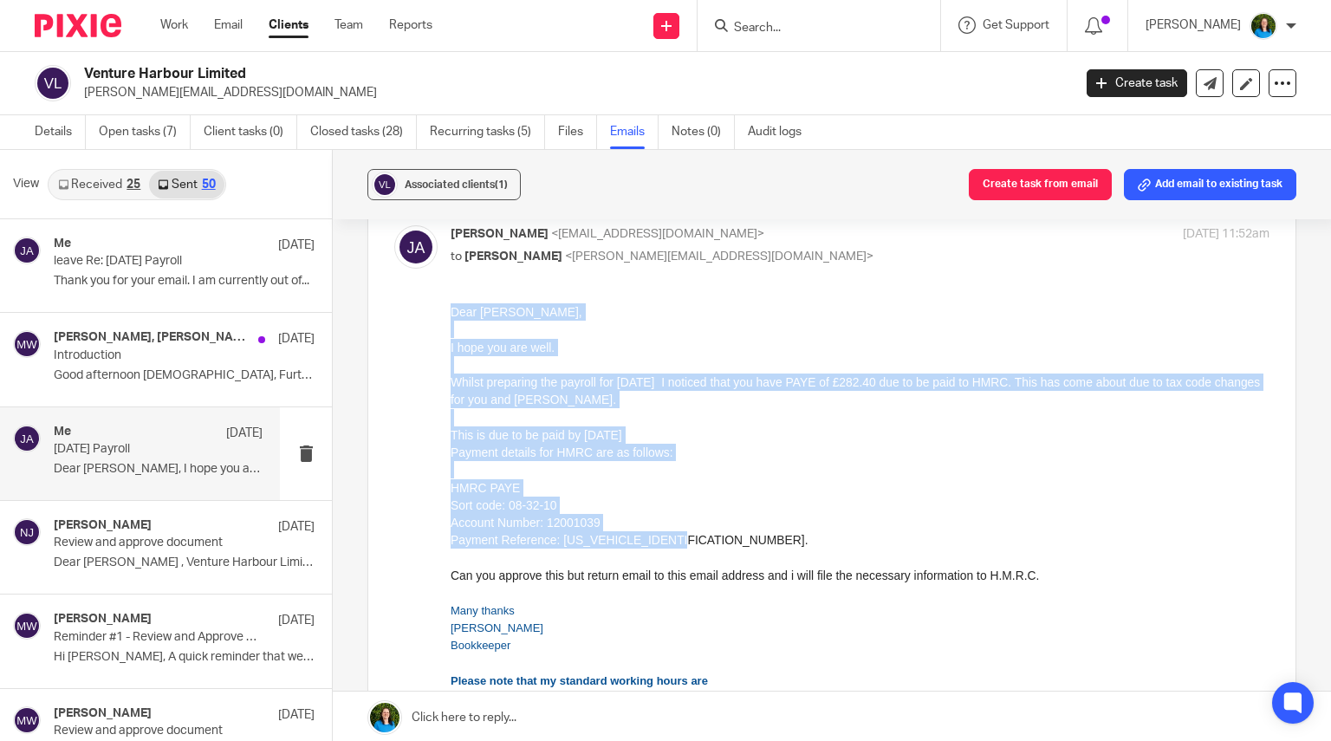
drag, startPoint x: 452, startPoint y: 313, endPoint x: 1182, endPoint y: 541, distance: 764.4
click at [1182, 541] on div "Dear [PERSON_NAME], I hope you are well. Whilst preparing the payroll for [DATE…" at bounding box center [860, 452] width 819 height 299
copy div "Dear [PERSON_NAME], I hope you are well. Whilst preparing the payroll for [DATE…"
